Goal: Information Seeking & Learning: Learn about a topic

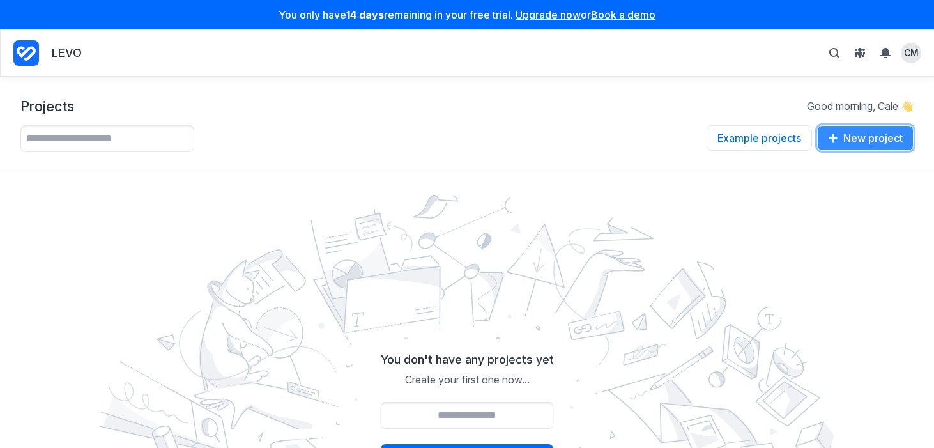
click at [856, 141] on button "New project" at bounding box center [865, 138] width 97 height 26
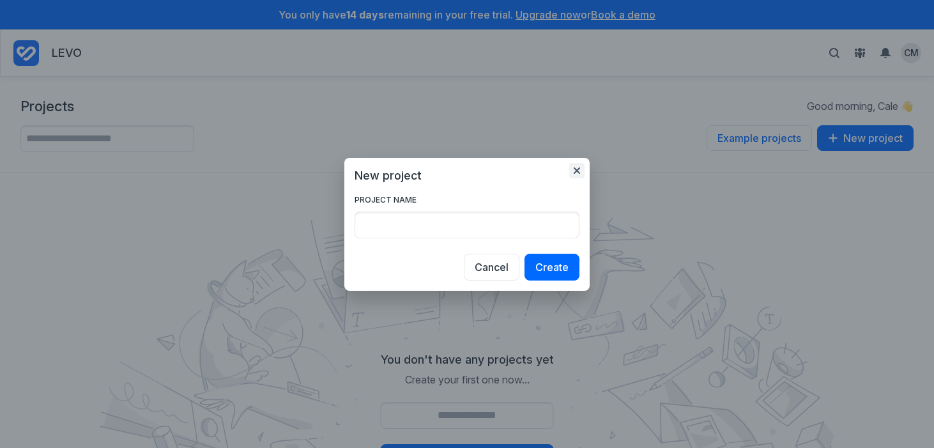
click at [575, 168] on icon "button" at bounding box center [577, 170] width 6 height 6
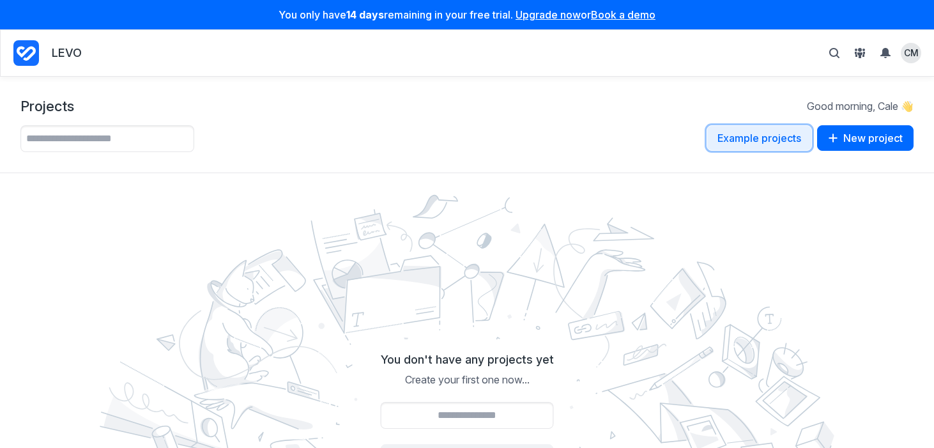
click at [785, 139] on button "Example projects" at bounding box center [759, 138] width 105 height 26
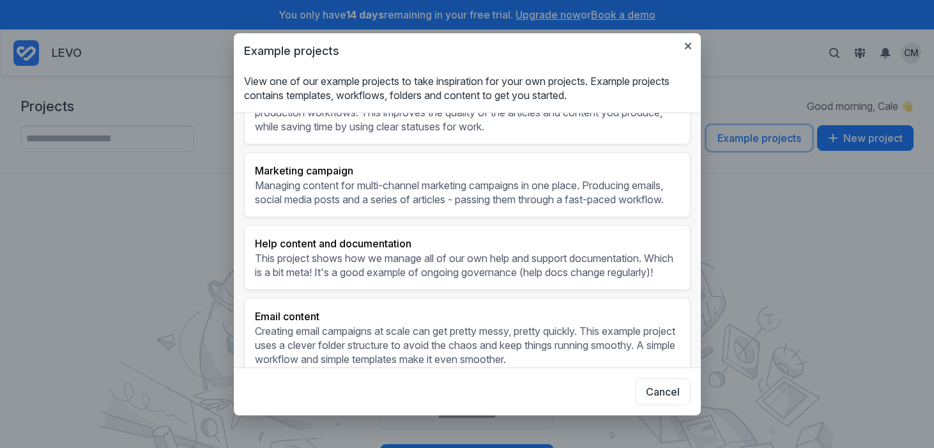
scroll to position [137, 0]
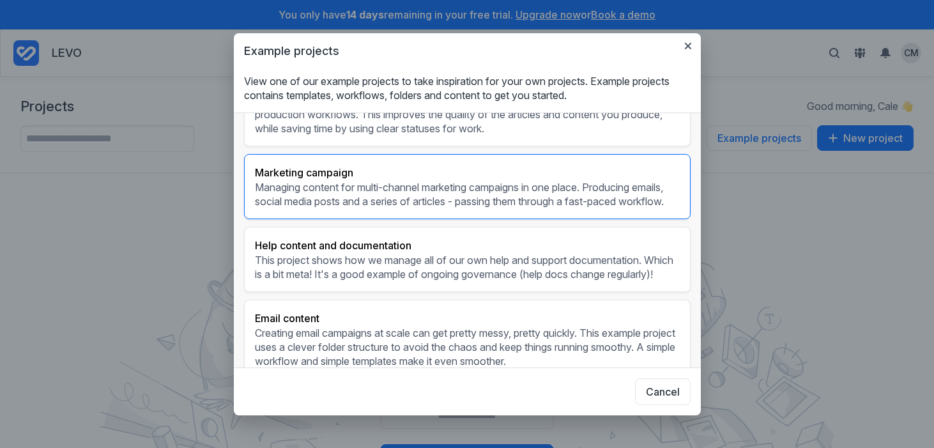
click at [317, 180] on h3 "Marketing campaign" at bounding box center [467, 172] width 425 height 15
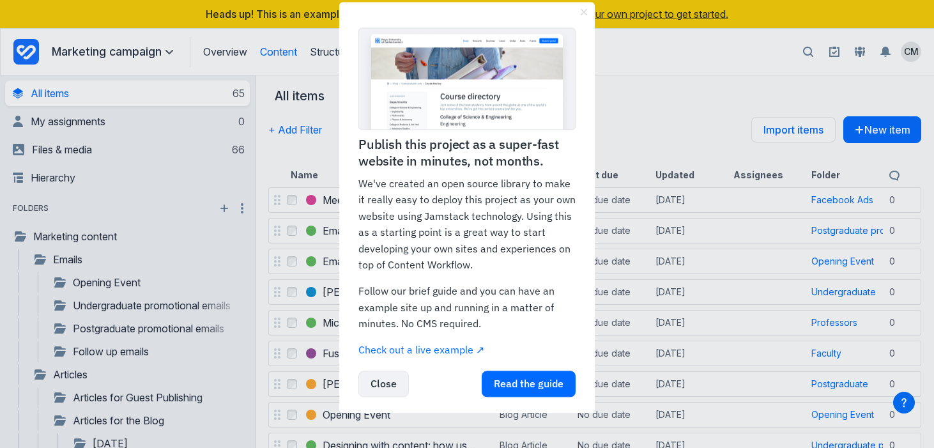
click at [385, 386] on link "Close" at bounding box center [384, 384] width 50 height 26
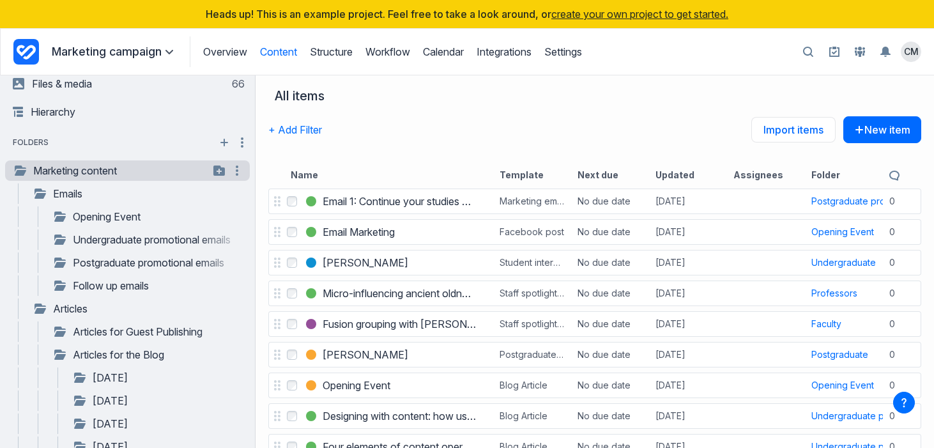
scroll to position [72, 0]
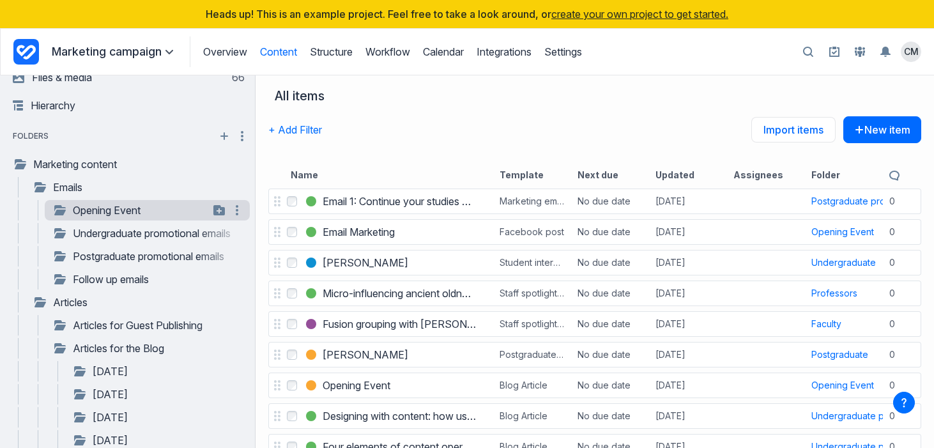
click at [127, 210] on link "Opening Event" at bounding box center [130, 210] width 157 height 15
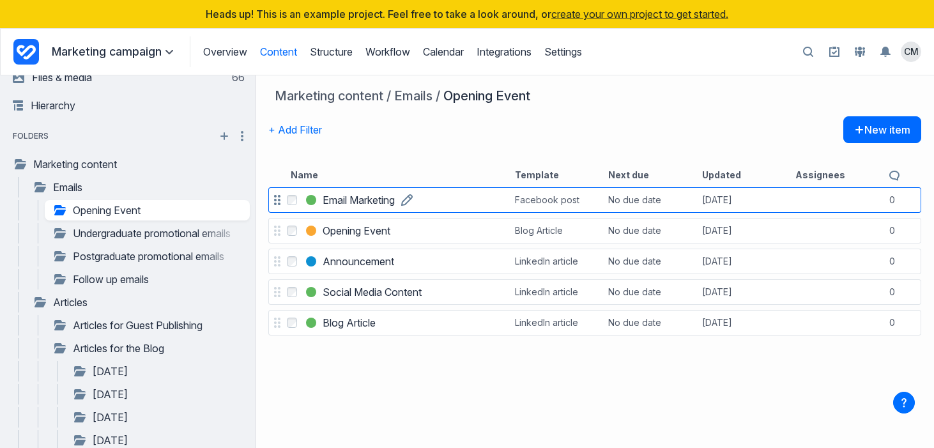
click at [356, 202] on h3 "Email Marketing" at bounding box center [359, 199] width 72 height 15
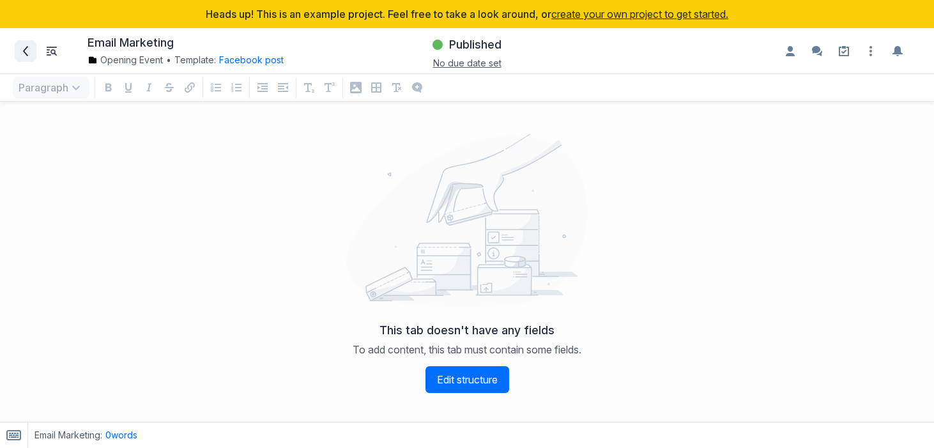
click at [25, 50] on icon at bounding box center [25, 51] width 10 height 10
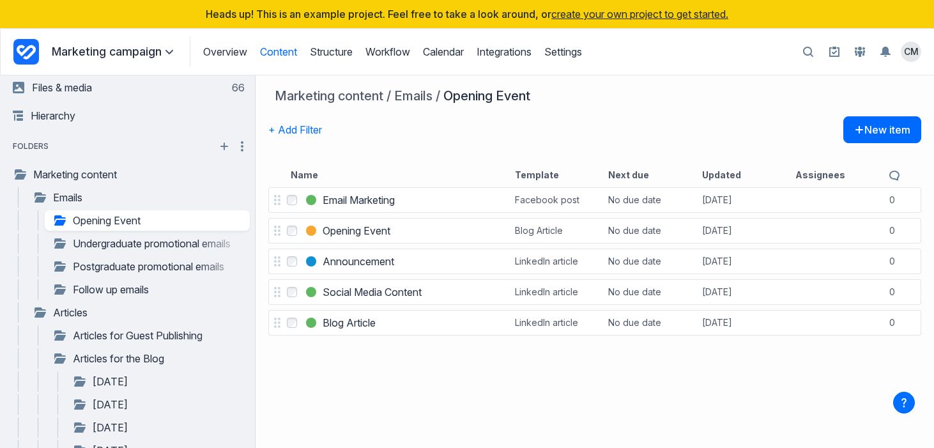
scroll to position [82, 0]
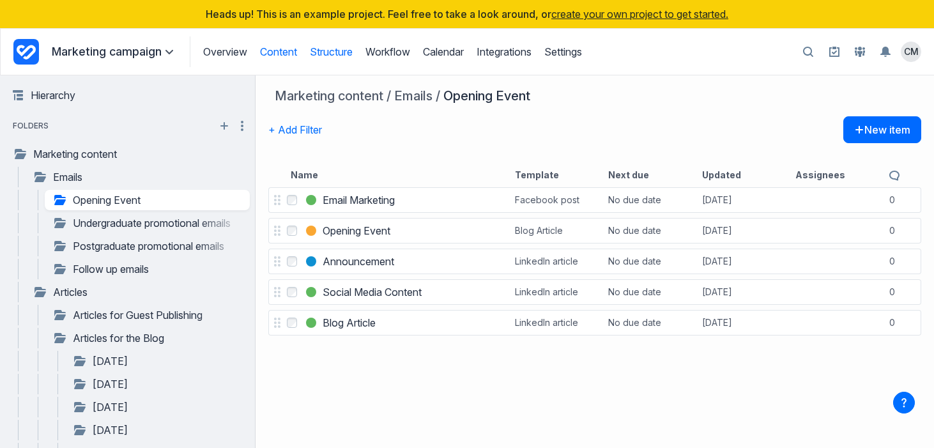
click at [326, 54] on link "Structure" at bounding box center [331, 51] width 43 height 13
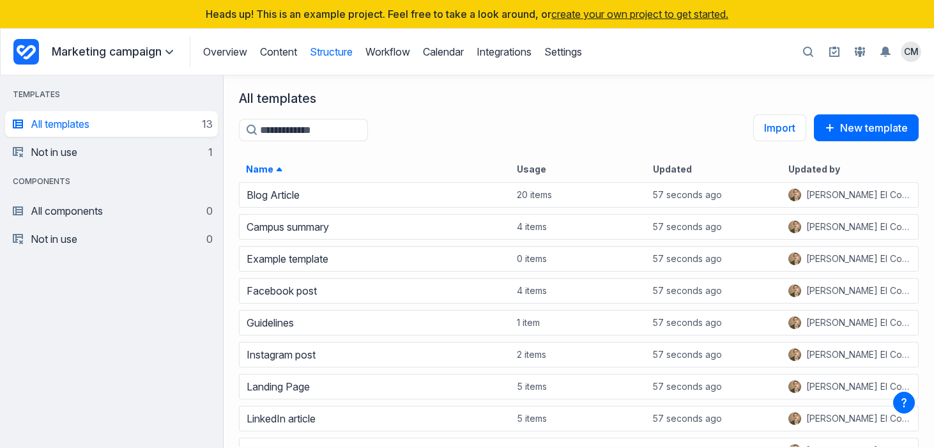
scroll to position [267, 711]
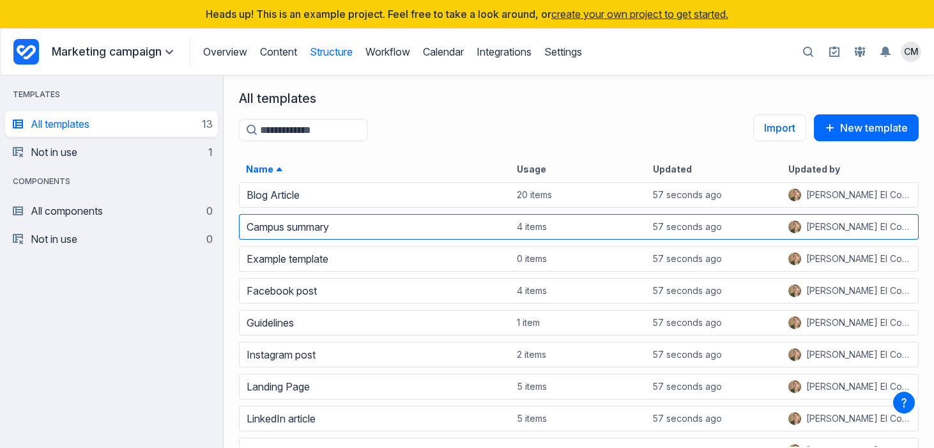
click at [341, 226] on div "Campus summary" at bounding box center [375, 227] width 270 height 18
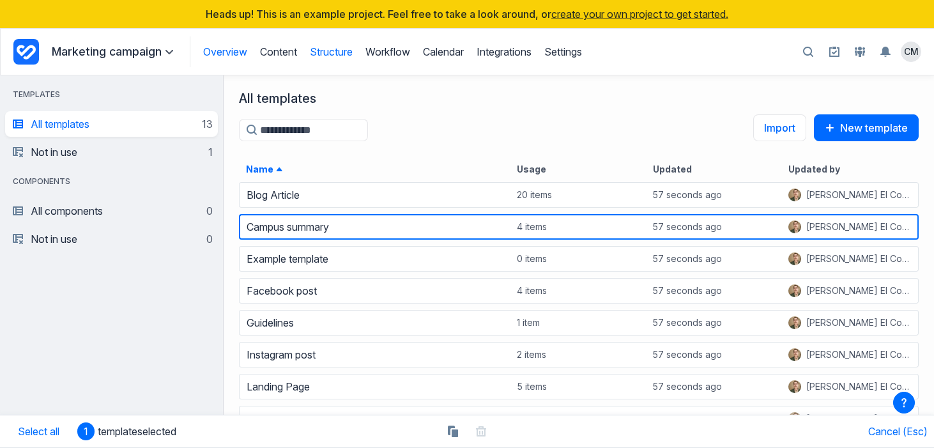
click at [236, 53] on link "Overview" at bounding box center [225, 51] width 44 height 13
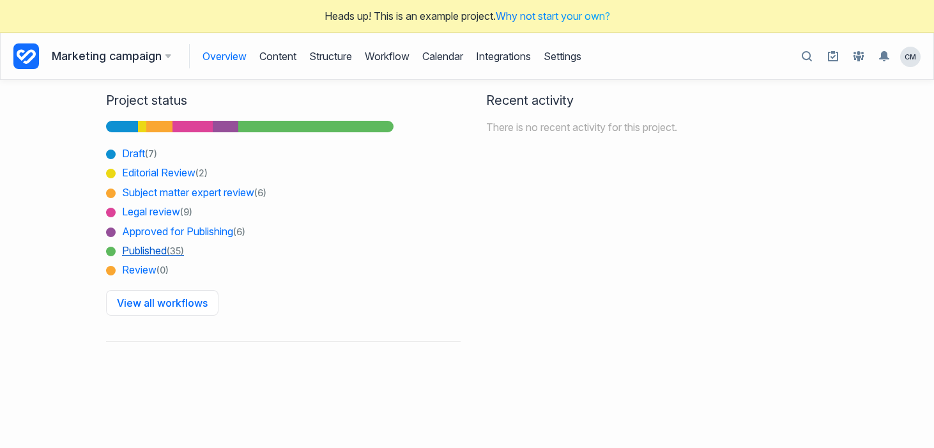
click at [148, 252] on span "Published (35)" at bounding box center [145, 250] width 78 height 19
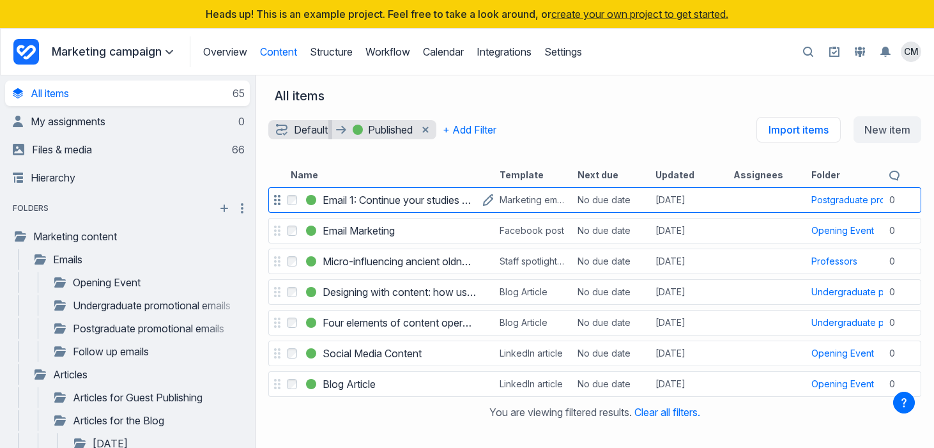
click at [390, 197] on h3 "Email 1: Continue your studies and level up" at bounding box center [400, 199] width 154 height 15
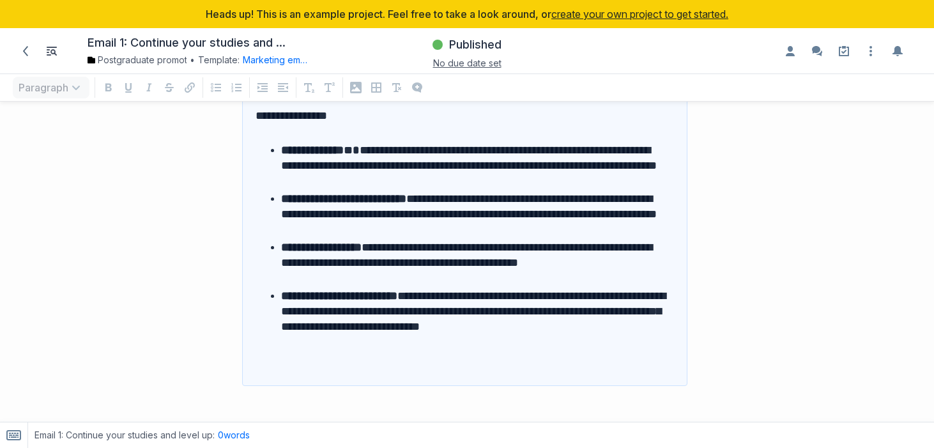
scroll to position [136, 0]
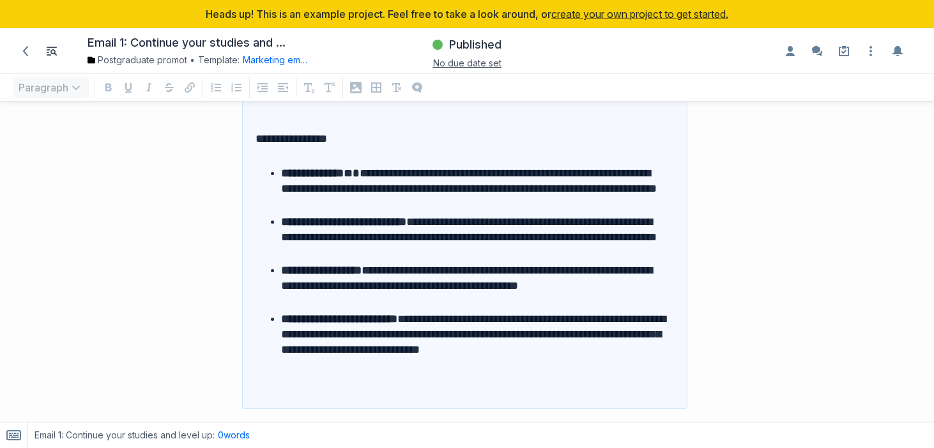
click at [429, 291] on li "**********" at bounding box center [473, 286] width 384 height 46
click at [405, 243] on li "**********" at bounding box center [473, 237] width 384 height 46
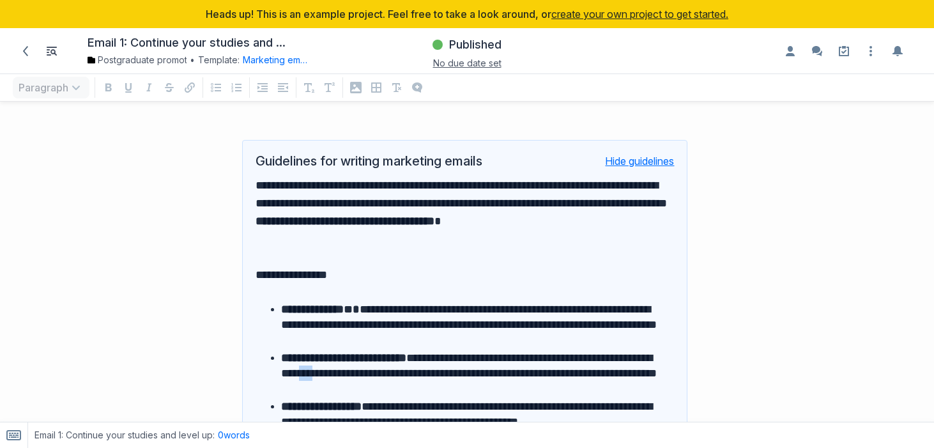
click at [645, 161] on button "Hide guidelines" at bounding box center [639, 161] width 69 height 13
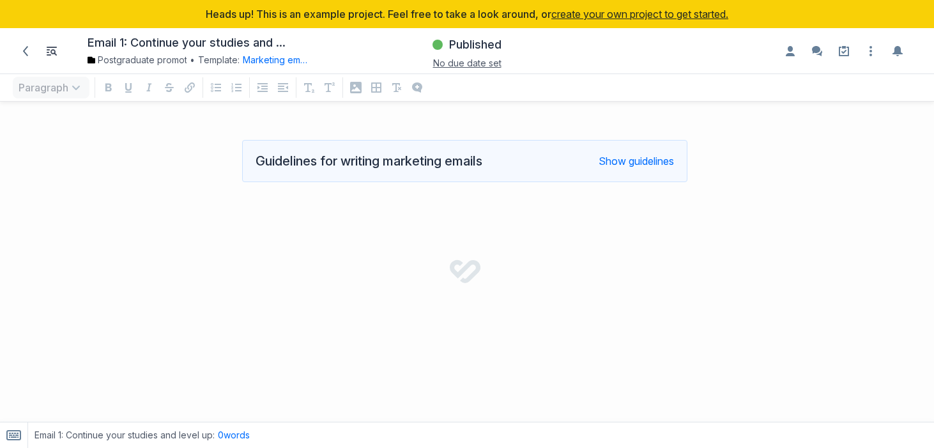
click at [401, 306] on div at bounding box center [350, 282] width 688 height 174
click at [423, 309] on div at bounding box center [350, 282] width 688 height 174
click at [22, 50] on icon at bounding box center [25, 51] width 10 height 10
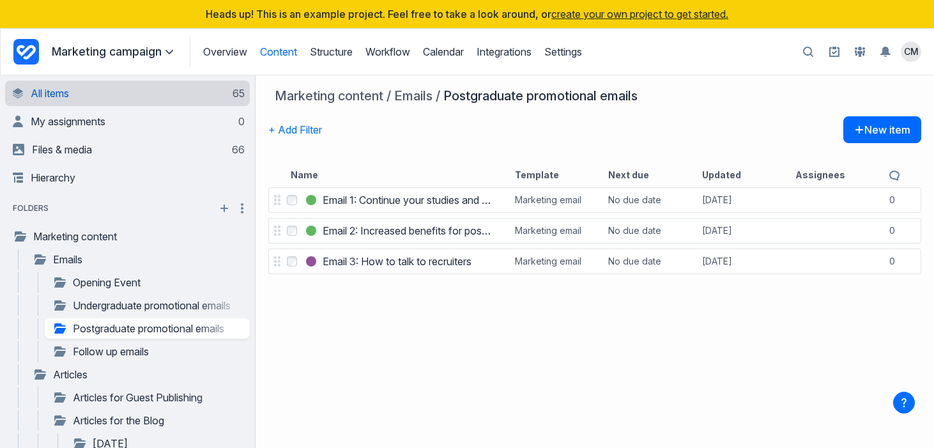
click at [59, 95] on link "All items 65" at bounding box center [129, 94] width 232 height 26
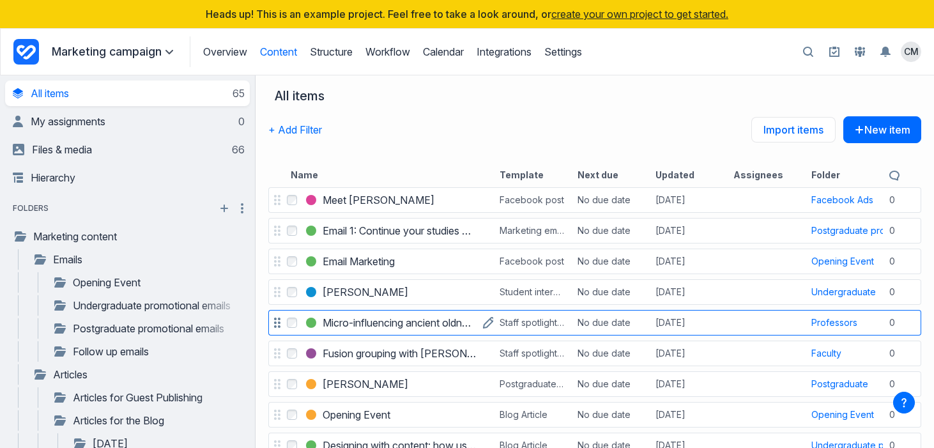
click at [372, 325] on h3 "Micro-influencing ancient oldness with Prof. [PERSON_NAME]" at bounding box center [400, 322] width 154 height 15
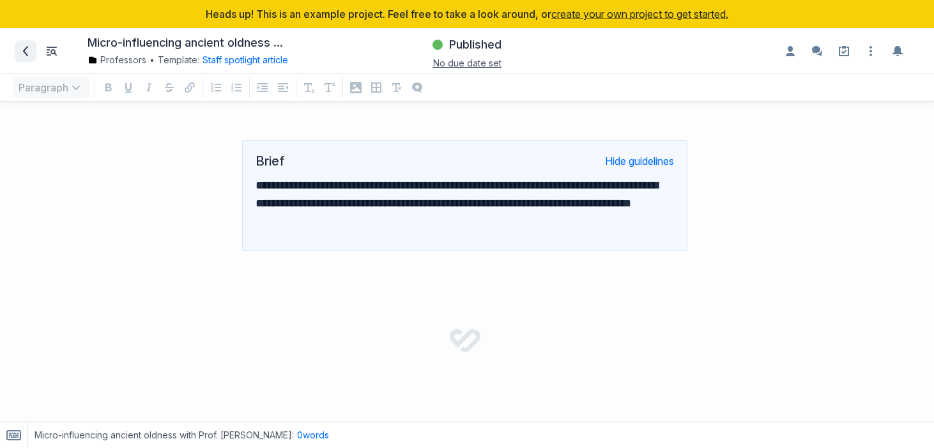
click at [20, 50] on icon at bounding box center [25, 51] width 10 height 10
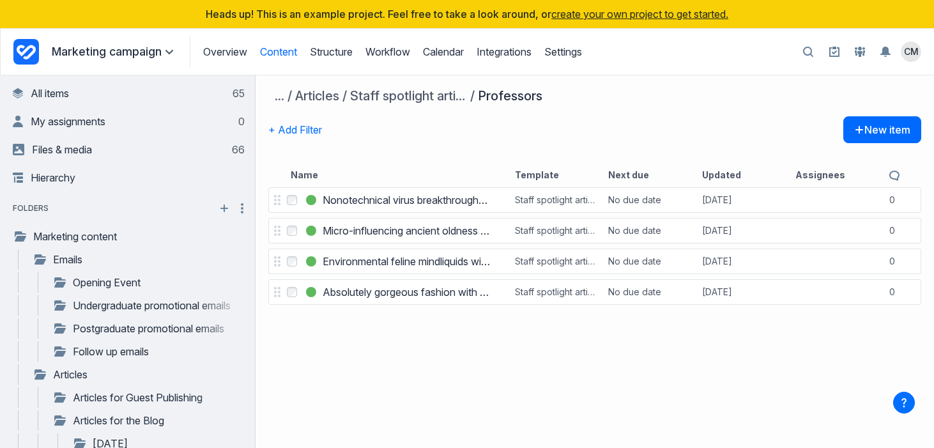
click at [580, 379] on div "Select Nonotechnical virus breakthroughs with Prof. James Darracott Nonotechnic…" at bounding box center [595, 316] width 679 height 263
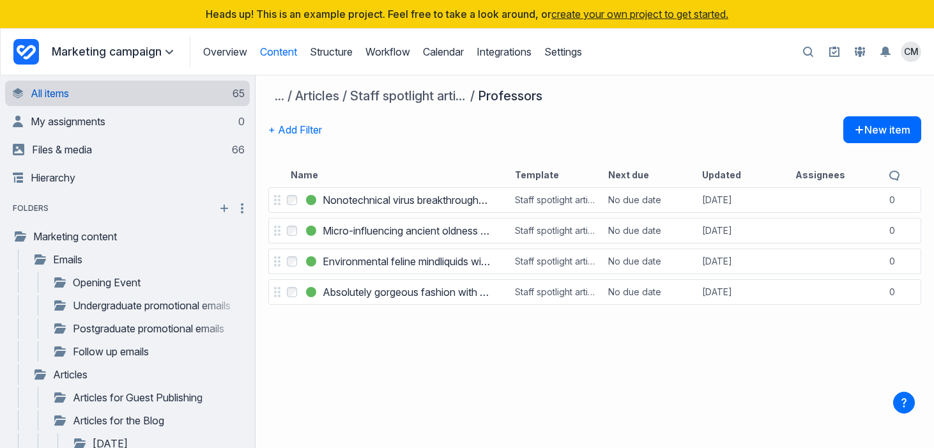
click at [74, 92] on link "All items 65" at bounding box center [129, 94] width 232 height 26
